Goal: Task Accomplishment & Management: Complete application form

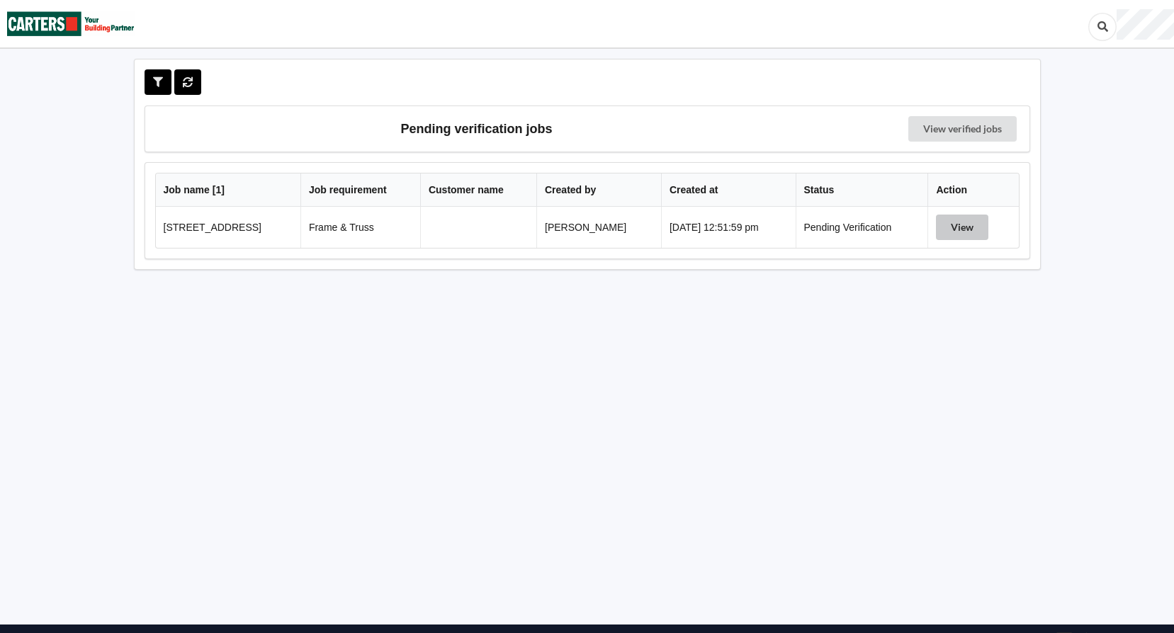
click at [980, 230] on button "View" at bounding box center [962, 228] width 52 height 26
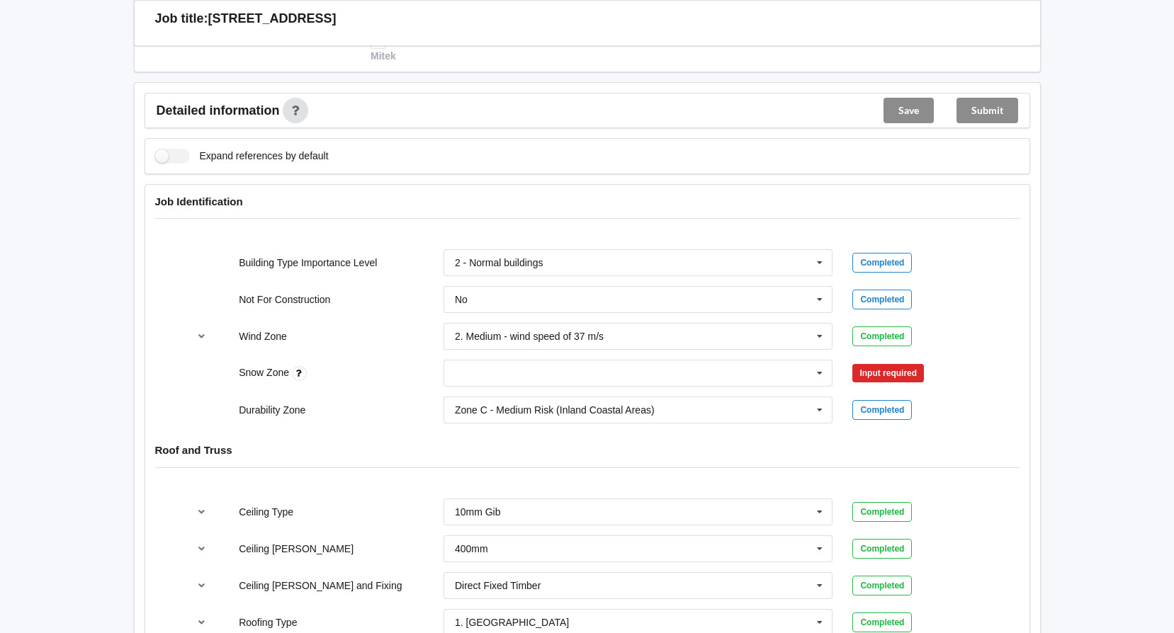
scroll to position [496, 0]
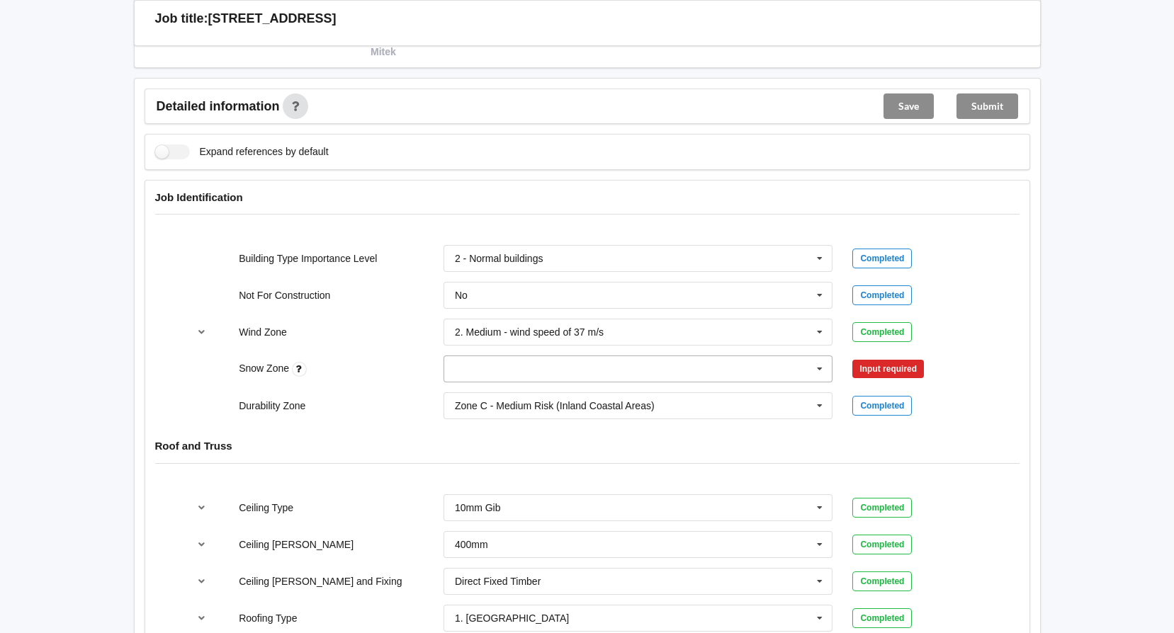
click at [821, 366] on icon at bounding box center [819, 369] width 21 height 26
click at [456, 392] on span "N0" at bounding box center [462, 395] width 13 height 11
click at [920, 377] on button "Confirm input" at bounding box center [894, 369] width 84 height 23
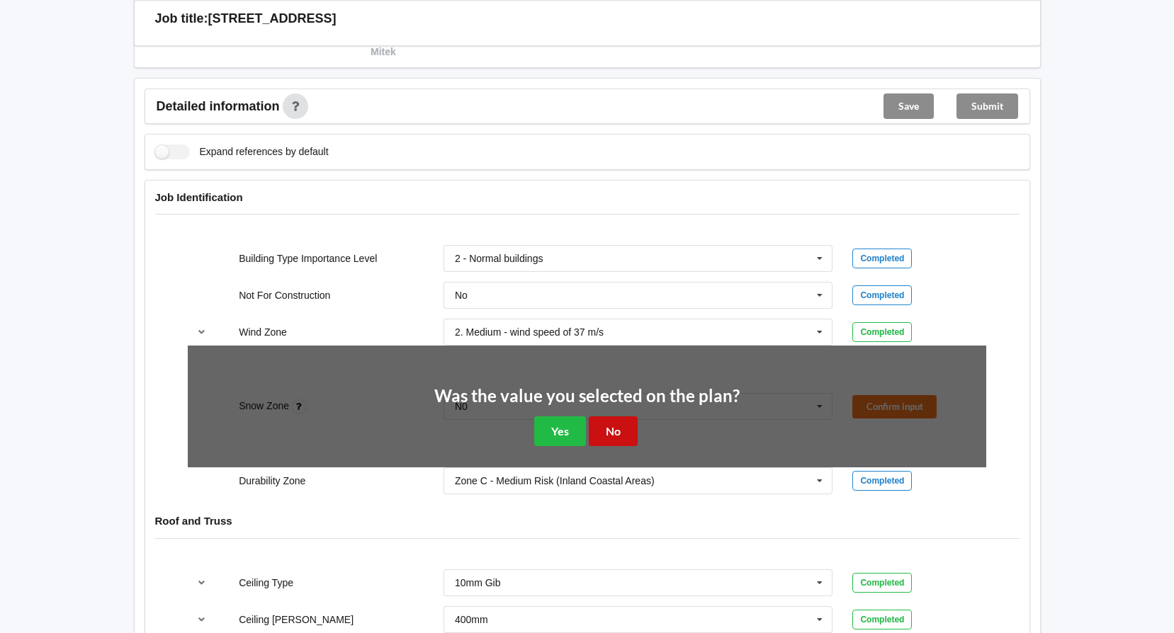
click at [611, 438] on button "No" at bounding box center [613, 431] width 49 height 29
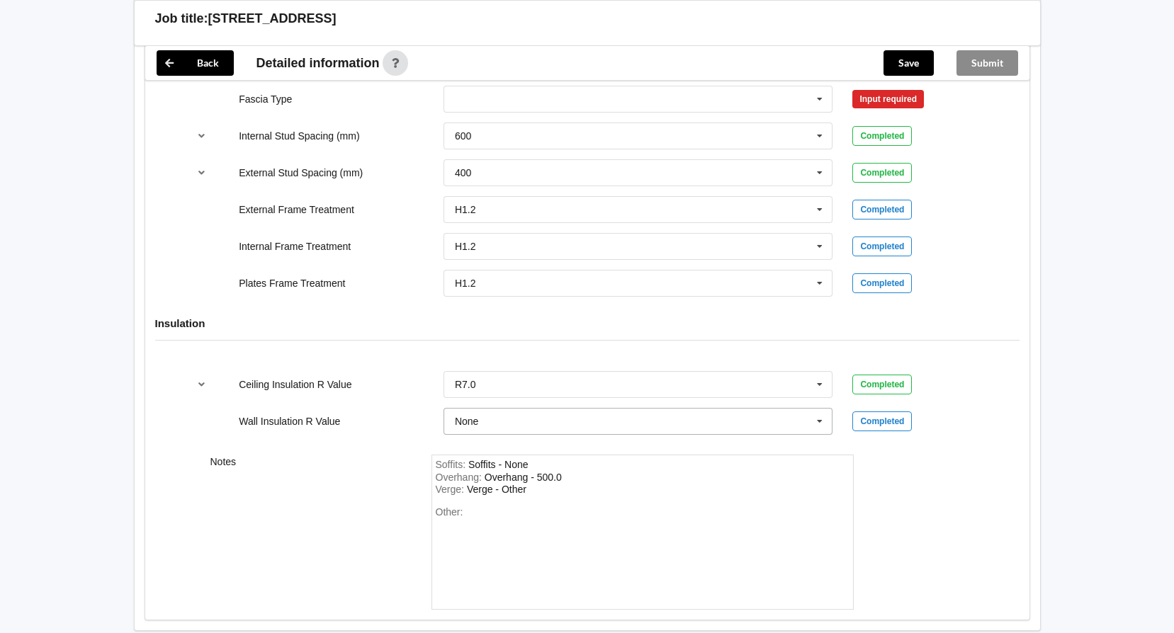
scroll to position [1637, 0]
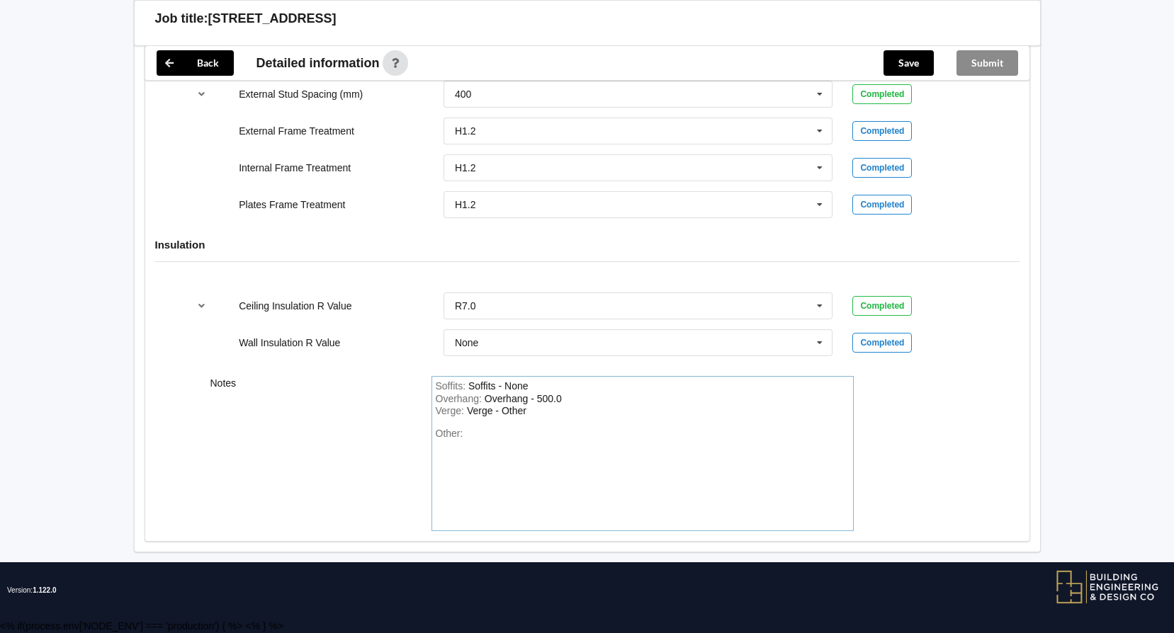
click at [509, 428] on div "Other:" at bounding box center [643, 477] width 414 height 99
drag, startPoint x: 539, startPoint y: 411, endPoint x: 417, endPoint y: 333, distance: 144.6
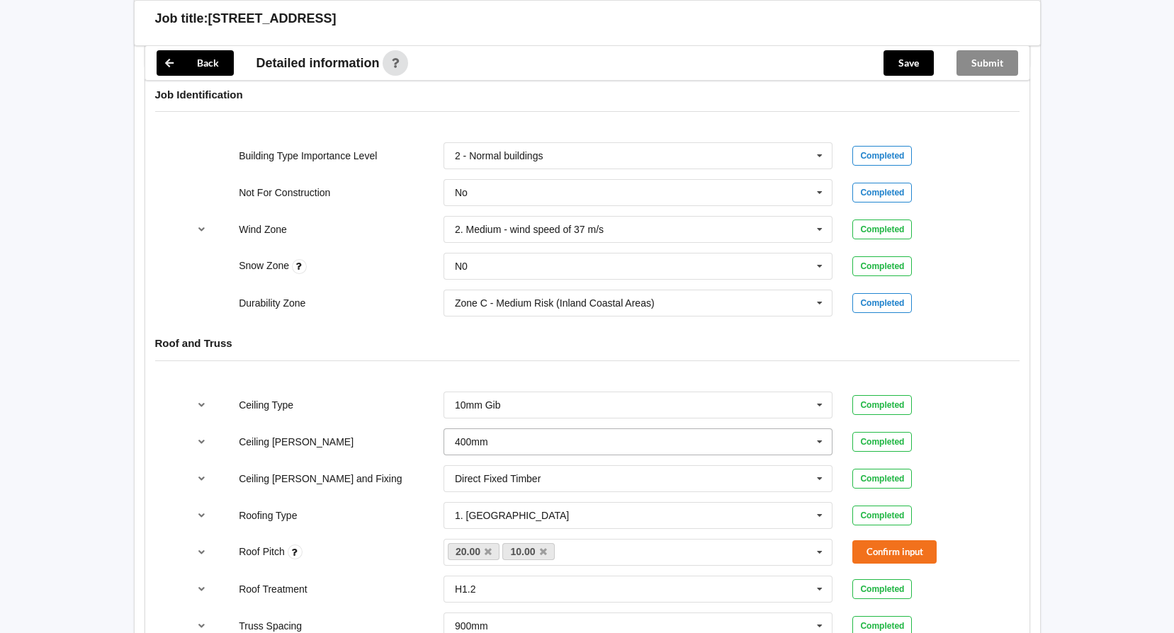
scroll to position [575, 0]
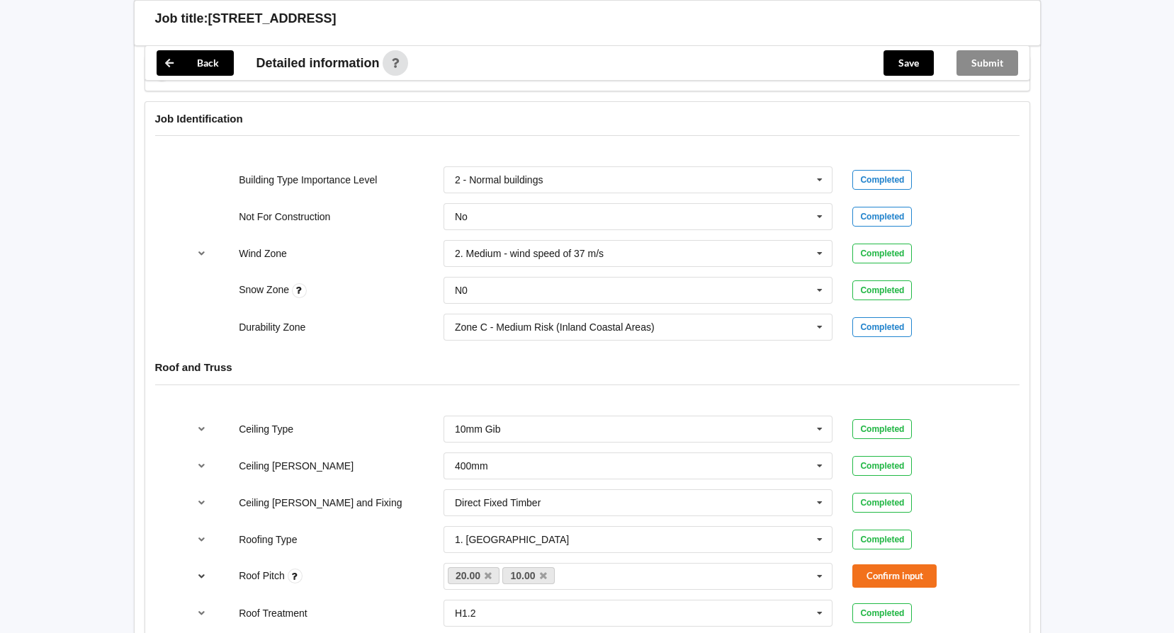
click at [200, 579] on icon "reference-toggle" at bounding box center [202, 576] width 12 height 9
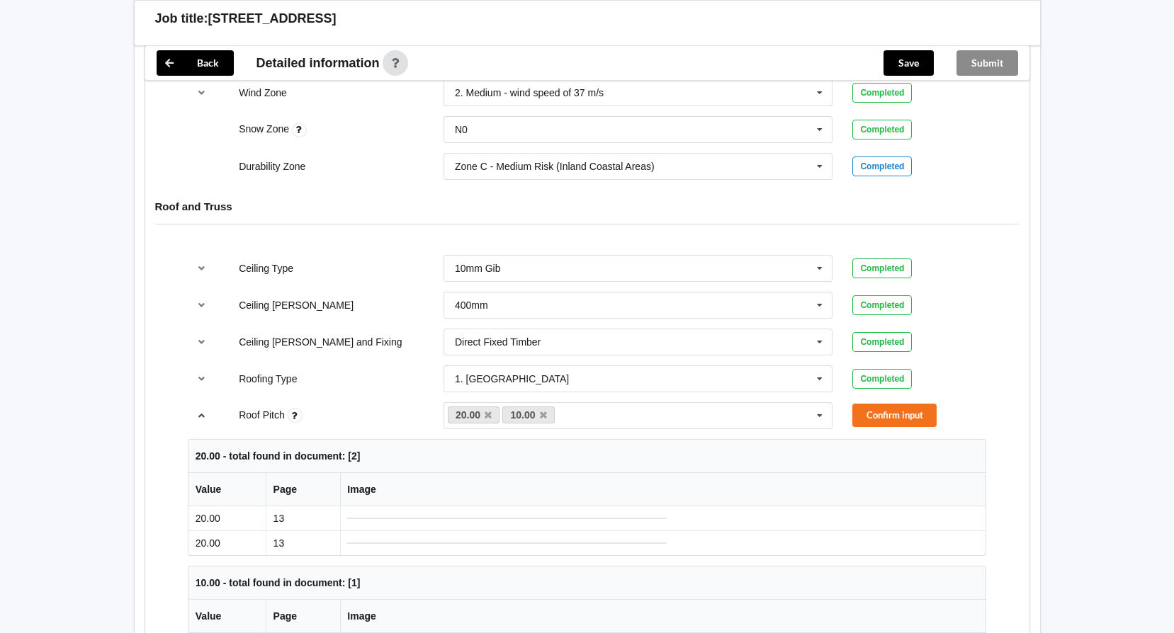
scroll to position [716, 0]
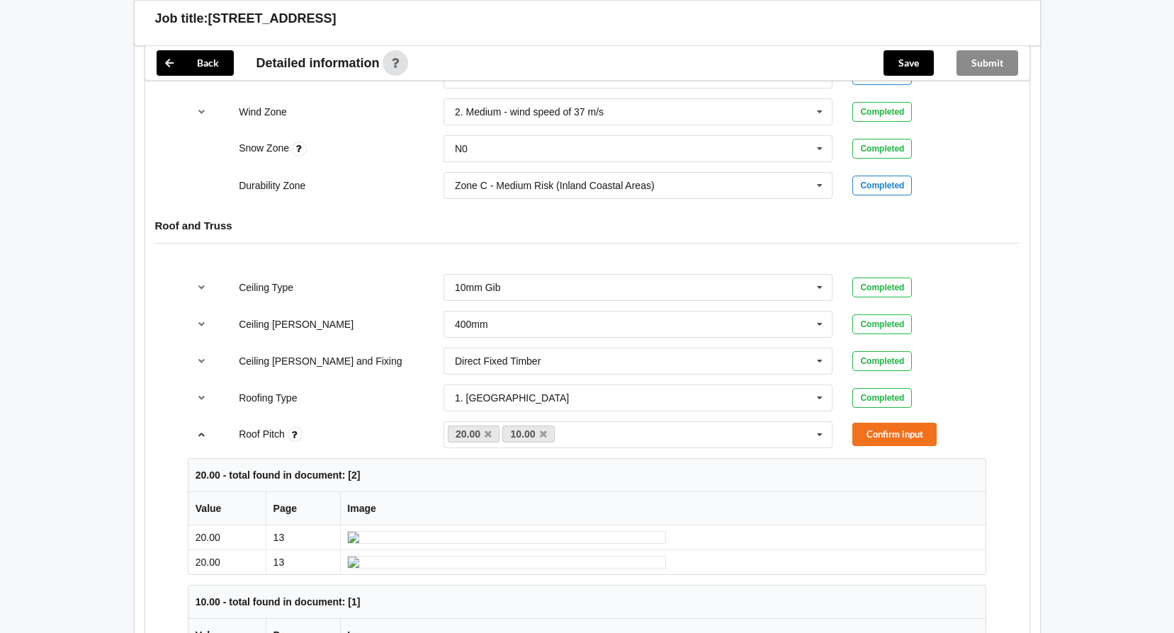
click at [201, 435] on icon "reference-toggle" at bounding box center [202, 434] width 12 height 9
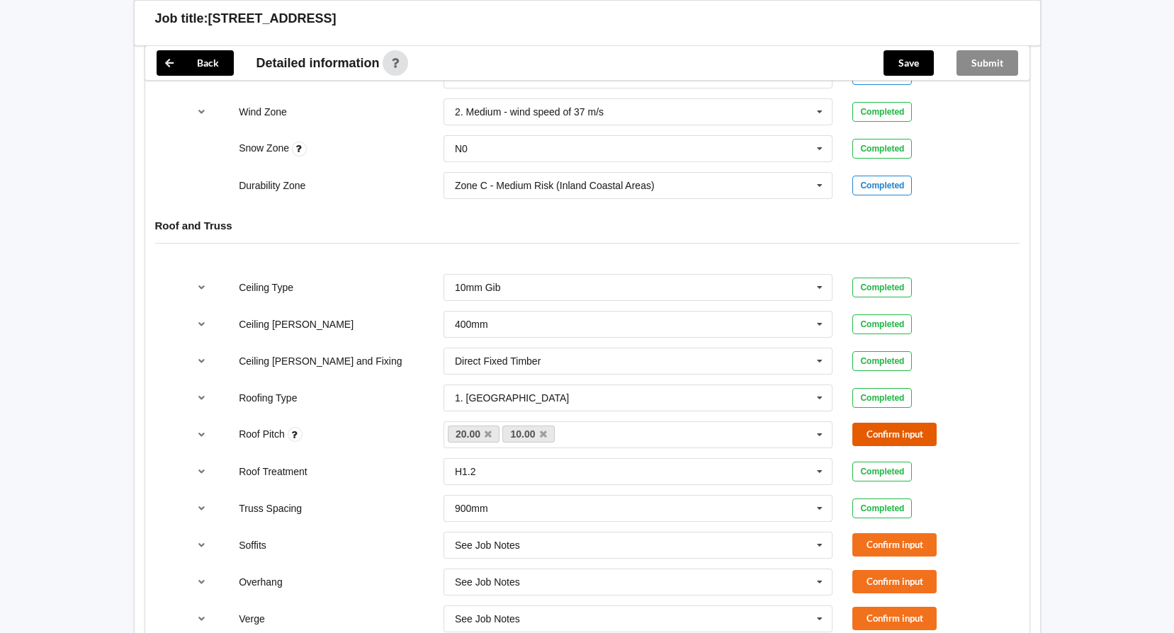
click at [884, 431] on button "Confirm input" at bounding box center [894, 434] width 84 height 23
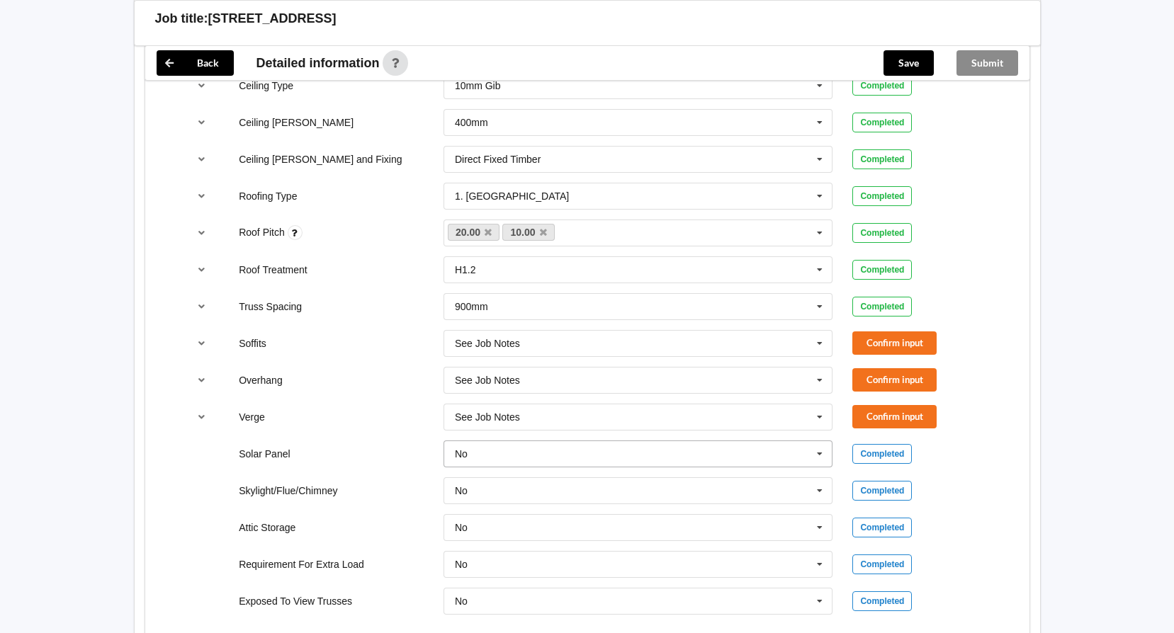
scroll to position [929, 0]
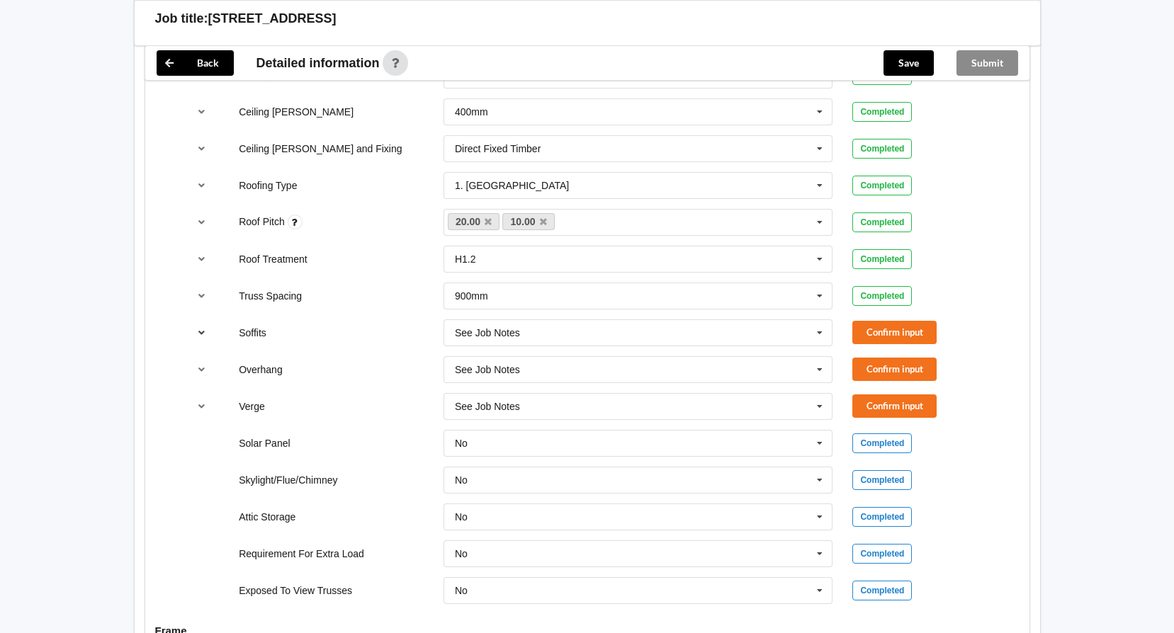
click at [202, 332] on icon "reference-toggle" at bounding box center [202, 332] width 12 height 9
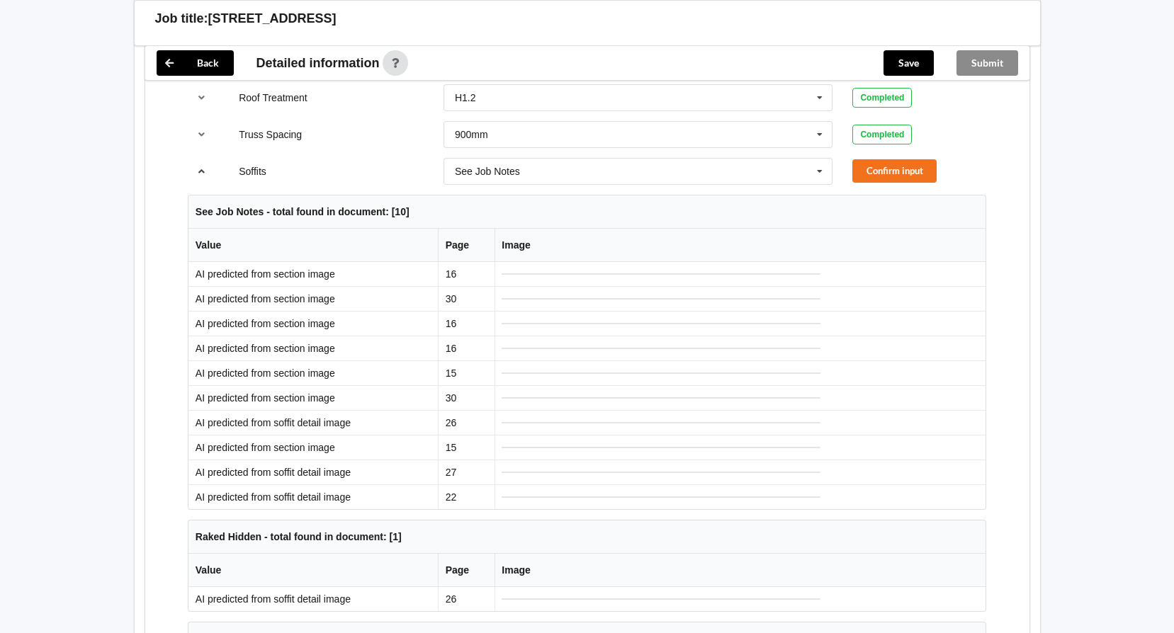
scroll to position [1070, 0]
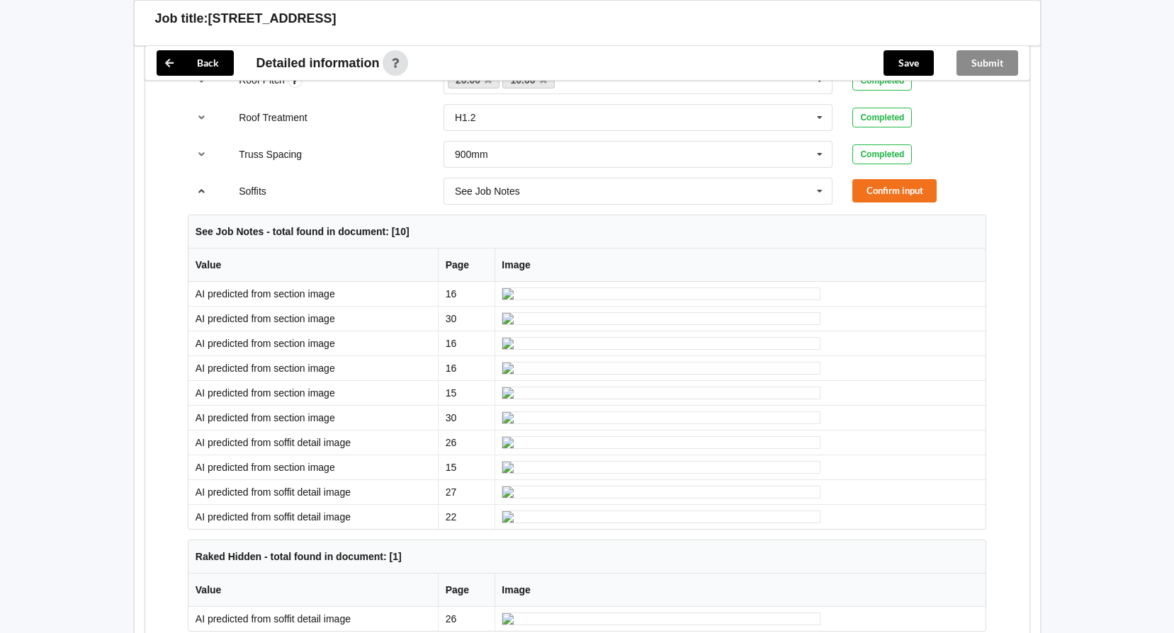
click at [198, 192] on icon "reference-toggle" at bounding box center [202, 190] width 12 height 9
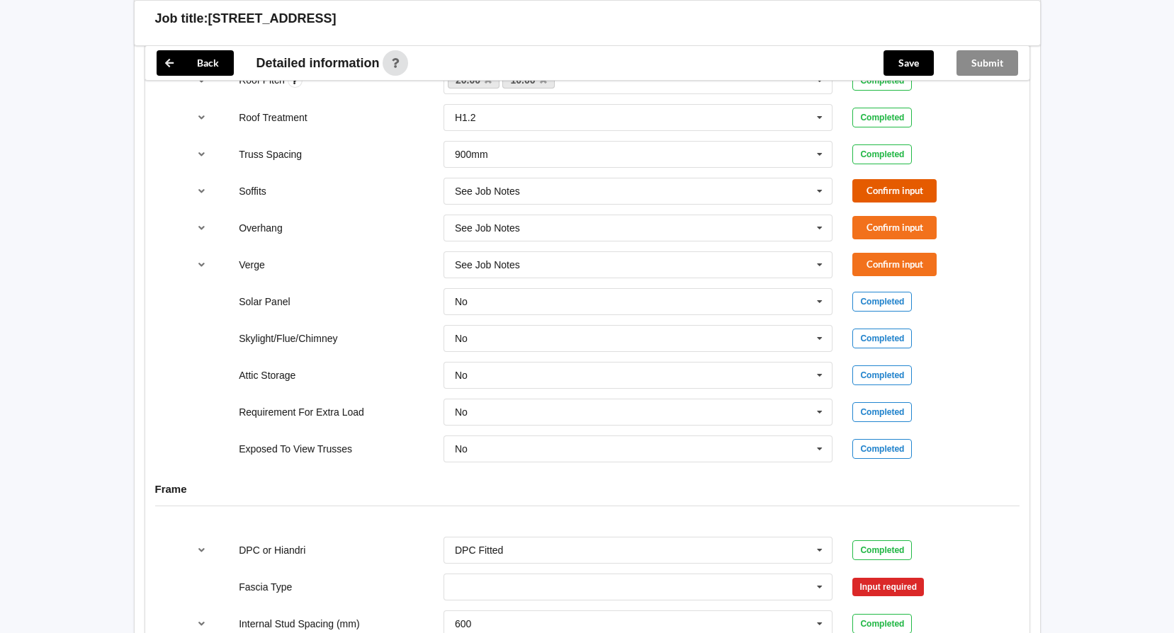
click at [907, 187] on button "Confirm input" at bounding box center [894, 190] width 84 height 23
click at [900, 224] on button "Confirm input" at bounding box center [894, 227] width 84 height 23
click at [886, 263] on button "Confirm input" at bounding box center [894, 264] width 84 height 23
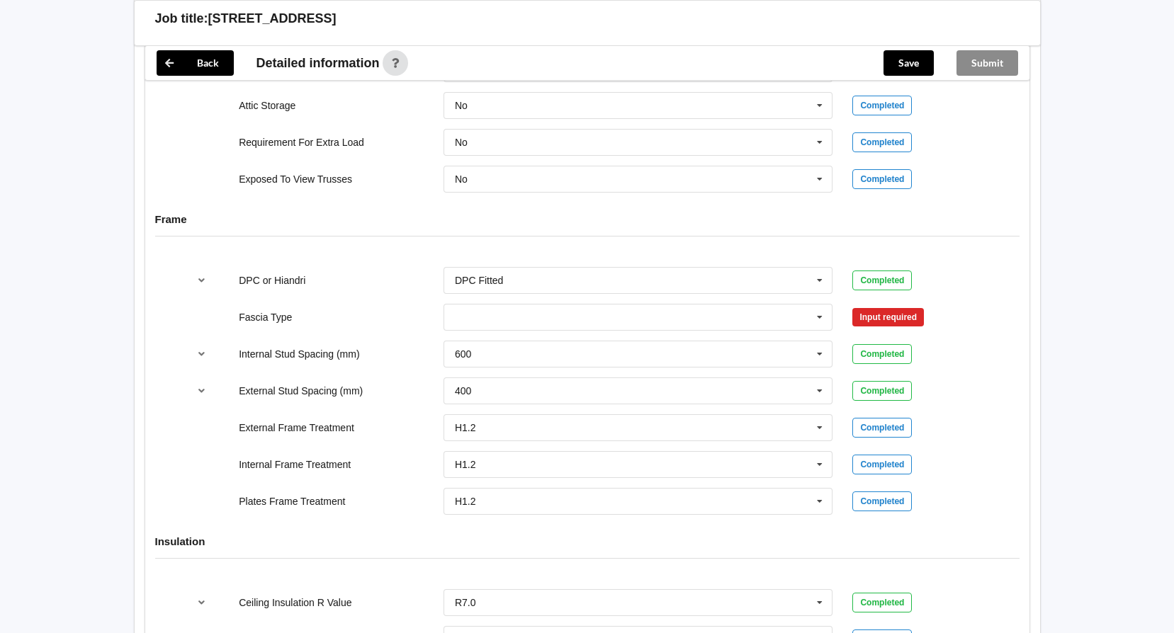
scroll to position [1354, 0]
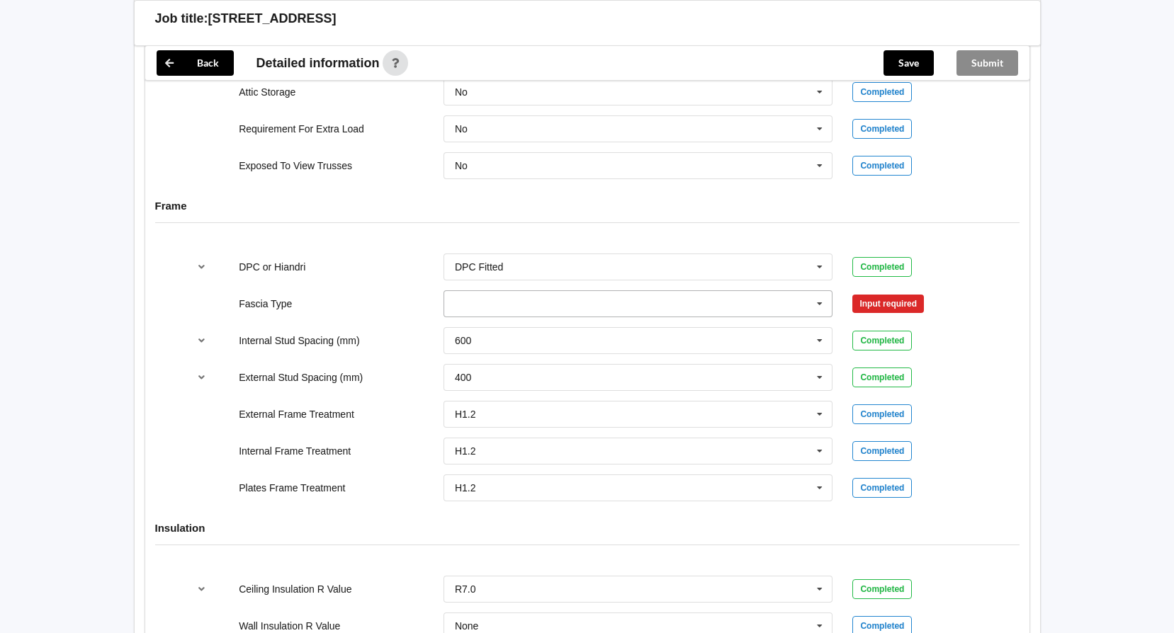
click at [818, 304] on icon at bounding box center [819, 304] width 21 height 26
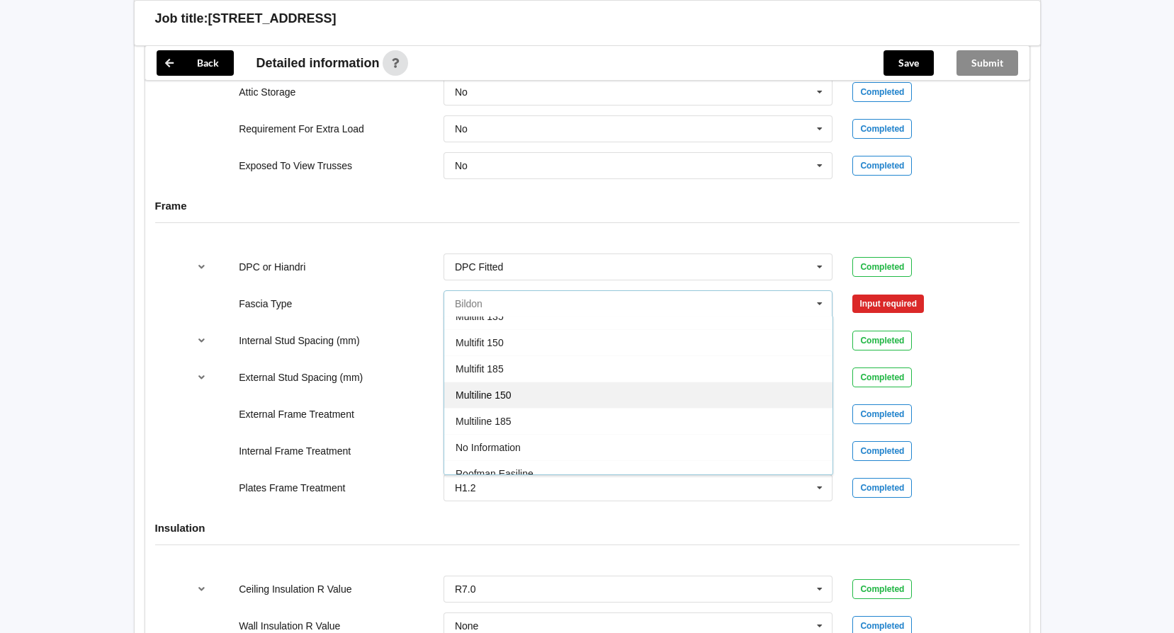
scroll to position [425, 0]
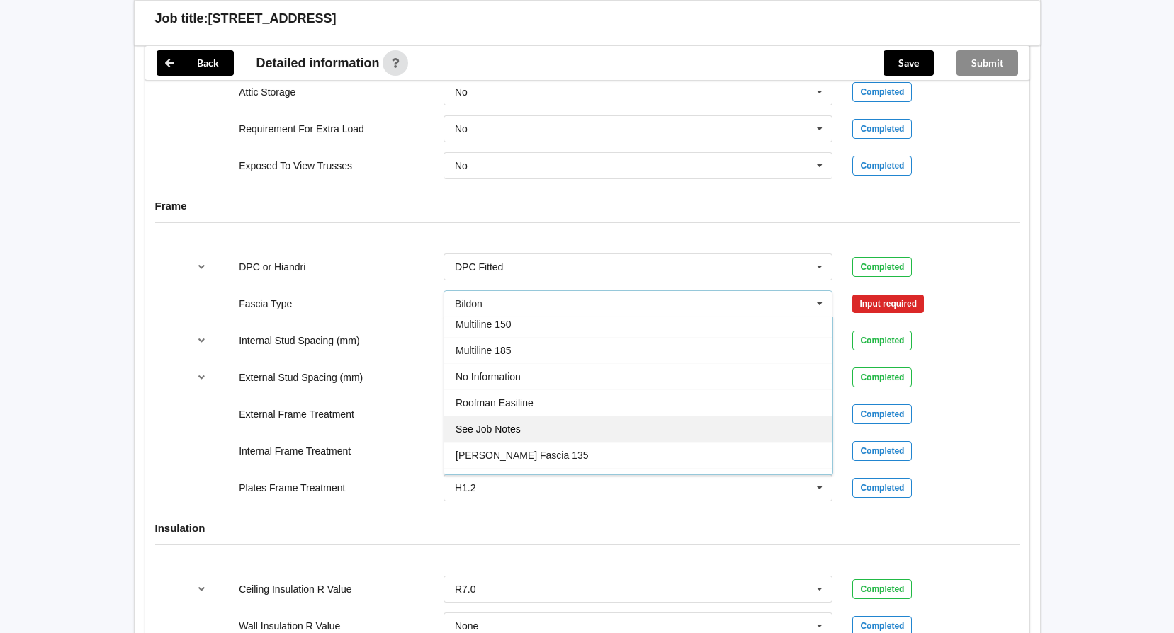
click at [507, 436] on div "See Job Notes" at bounding box center [638, 429] width 388 height 26
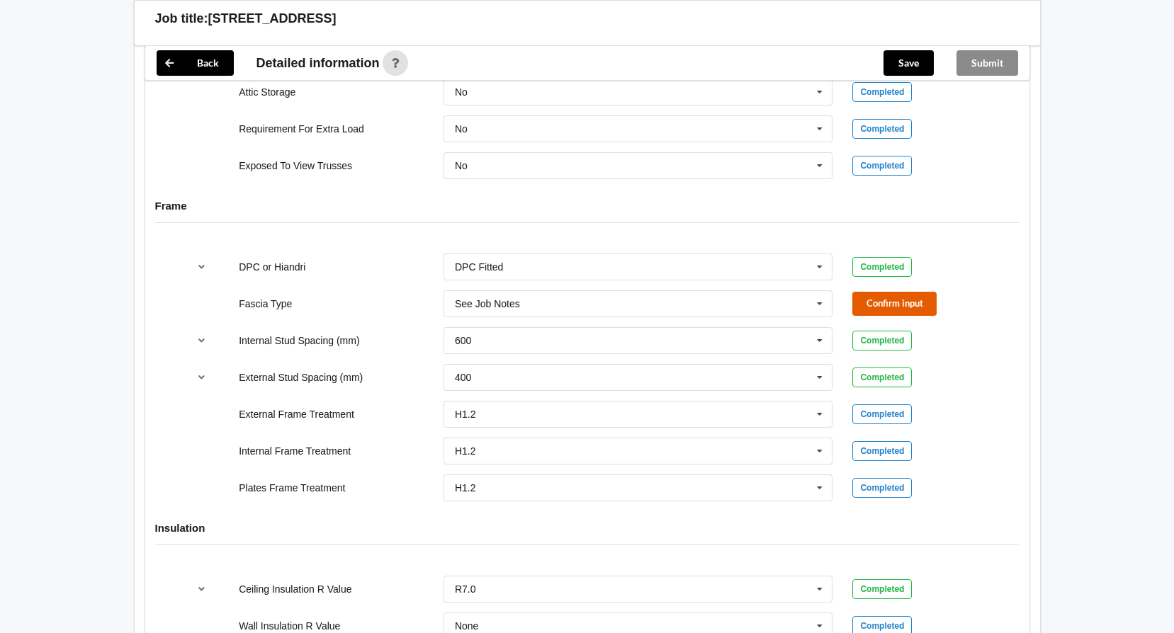
click at [885, 308] on button "Confirm input" at bounding box center [894, 303] width 84 height 23
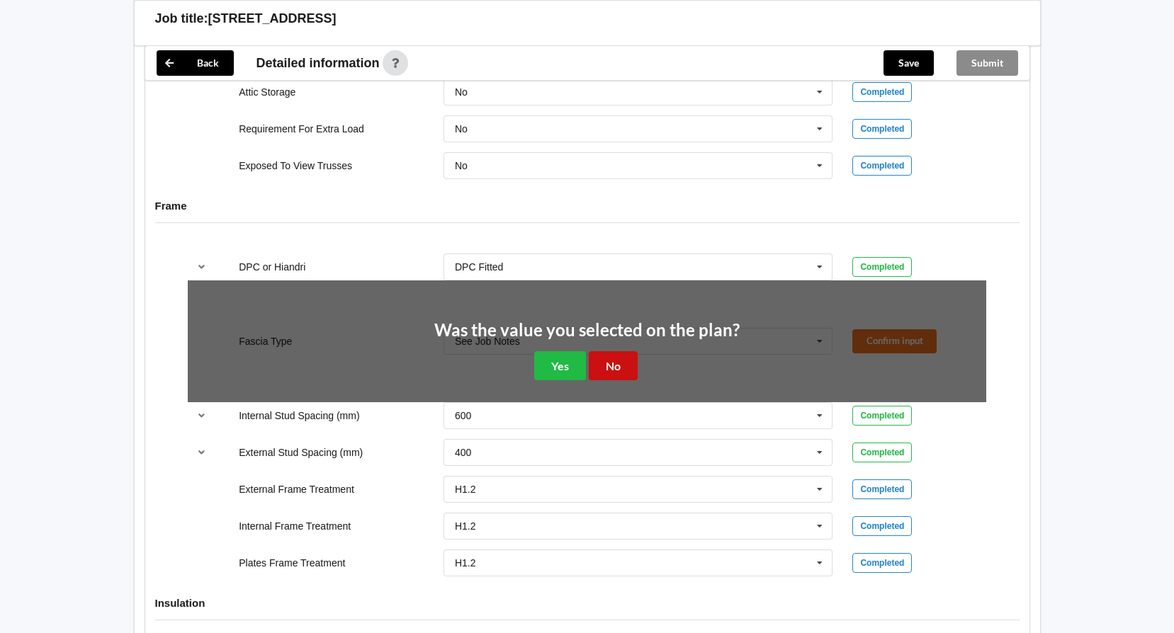
click at [614, 368] on button "No" at bounding box center [613, 365] width 49 height 29
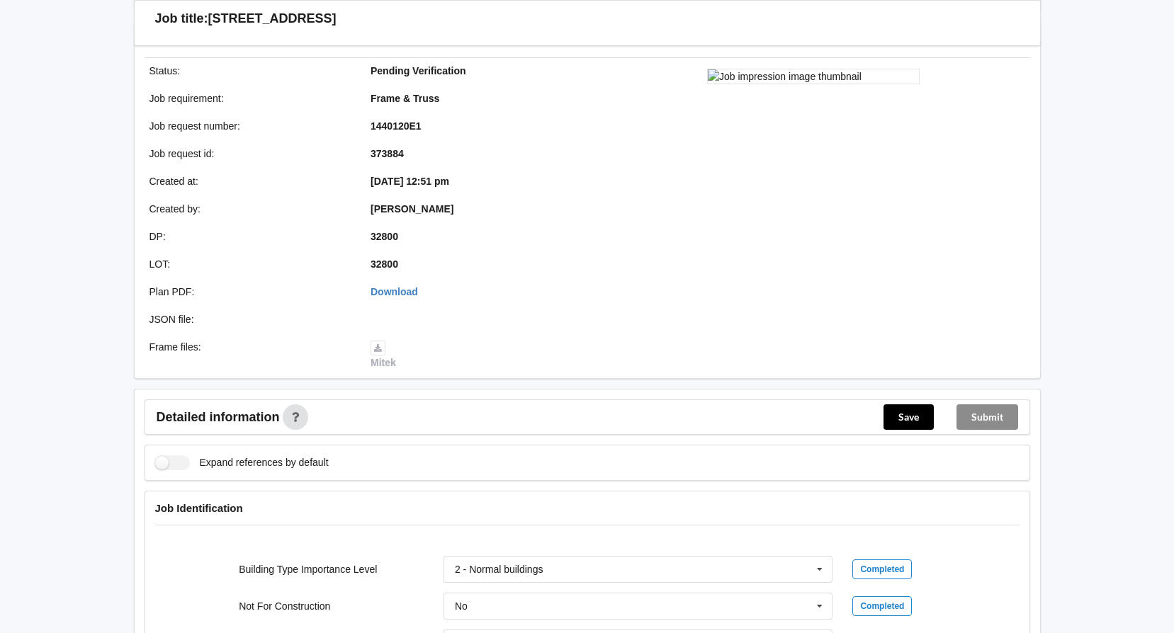
scroll to position [137, 0]
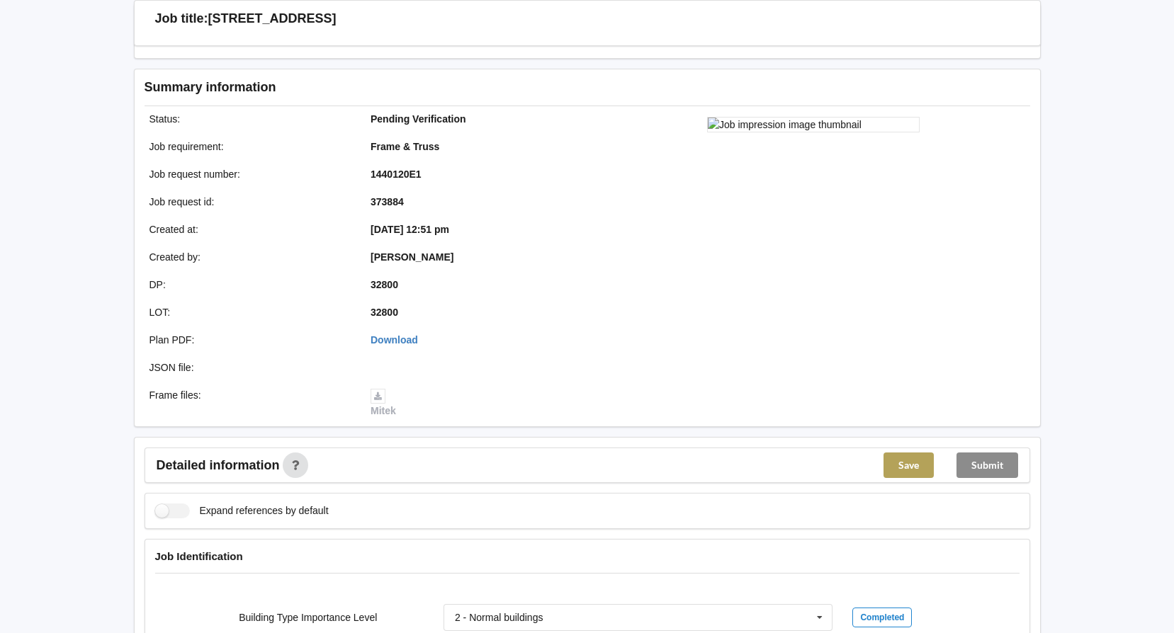
click at [913, 458] on button "Save" at bounding box center [908, 466] width 50 height 26
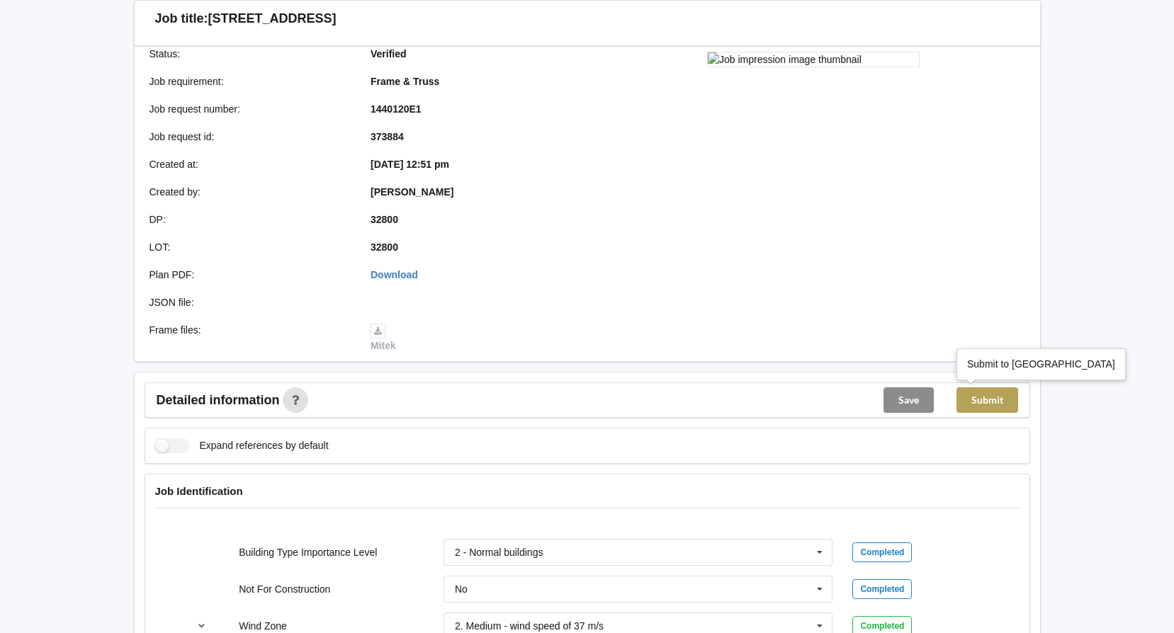
click at [1007, 407] on button "Submit" at bounding box center [987, 401] width 62 height 26
